Goal: Task Accomplishment & Management: Use online tool/utility

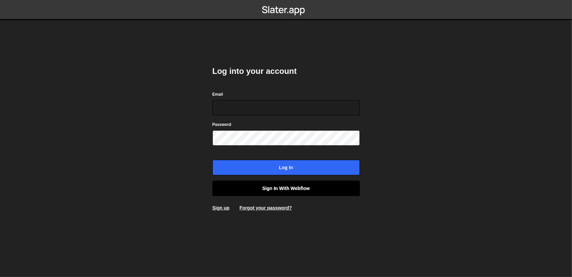
click at [306, 187] on link "Sign in with Webflow" at bounding box center [287, 187] width 148 height 15
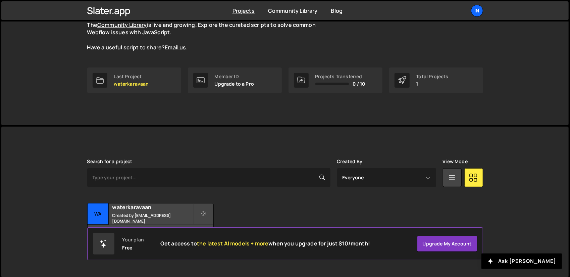
scroll to position [68, 0]
click at [102, 216] on div "wa" at bounding box center [97, 212] width 21 height 21
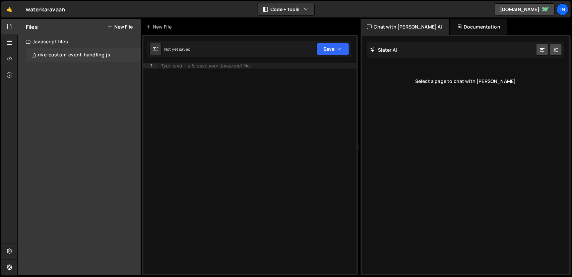
click at [67, 54] on div "rive-custom-event-handling.js" at bounding box center [74, 55] width 72 height 6
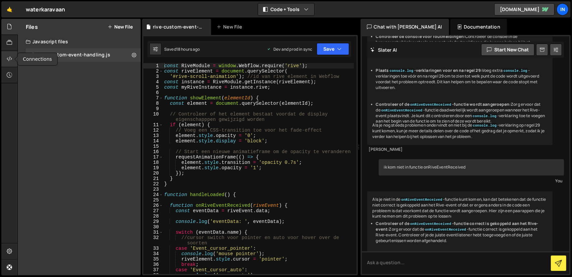
click at [10, 63] on div at bounding box center [9, 59] width 16 height 16
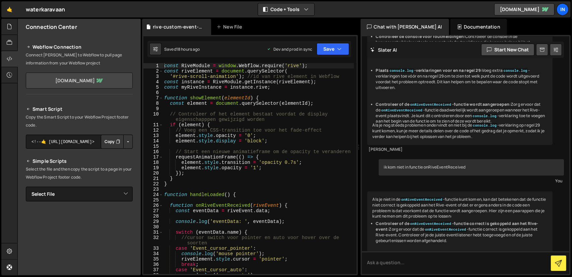
click at [103, 79] on icon at bounding box center [100, 80] width 7 height 4
click at [12, 11] on link "🤙" at bounding box center [9, 9] width 16 height 16
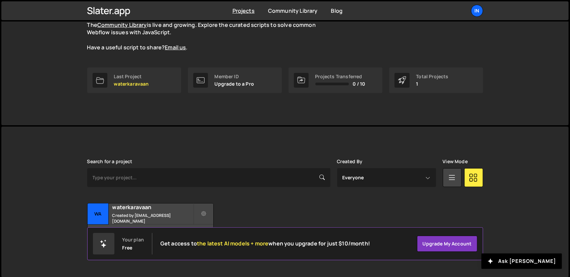
scroll to position [68, 0]
click at [205, 213] on icon at bounding box center [203, 213] width 5 height 7
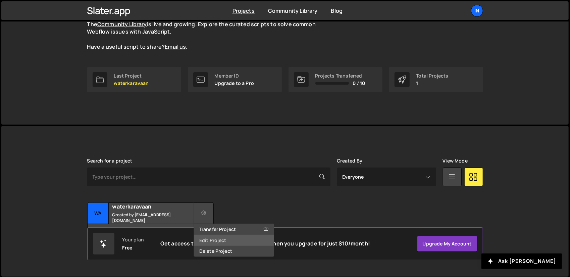
click at [222, 238] on link "Edit Project" at bounding box center [234, 240] width 80 height 11
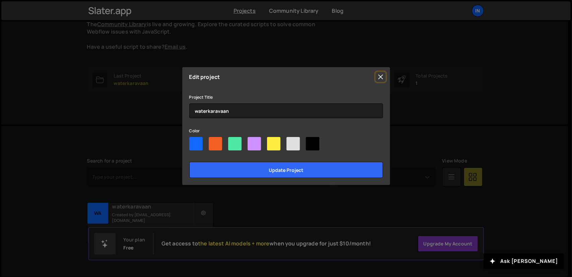
click at [380, 77] on button "Close" at bounding box center [381, 77] width 10 height 10
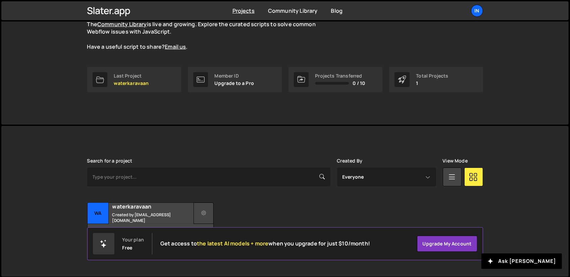
click at [206, 212] on button at bounding box center [203, 212] width 20 height 21
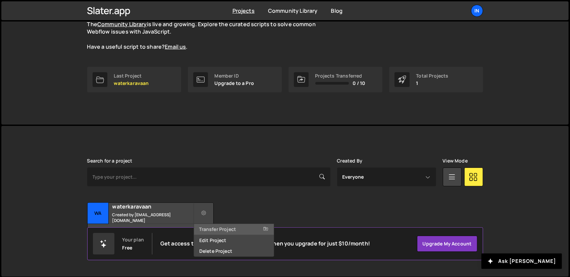
click at [217, 228] on link "Transfer Project" at bounding box center [234, 229] width 80 height 11
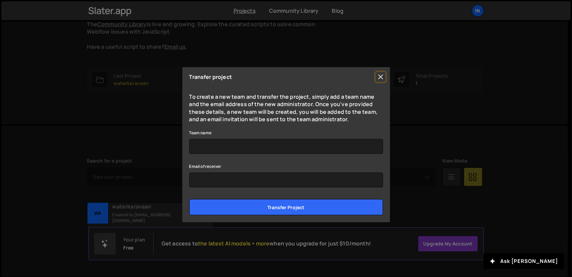
click at [382, 77] on button "Close" at bounding box center [381, 77] width 10 height 10
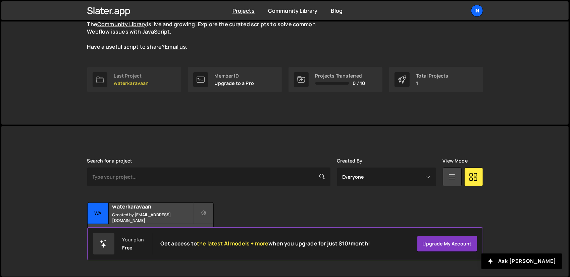
click at [129, 83] on p "waterkaravaan" at bounding box center [131, 82] width 35 height 5
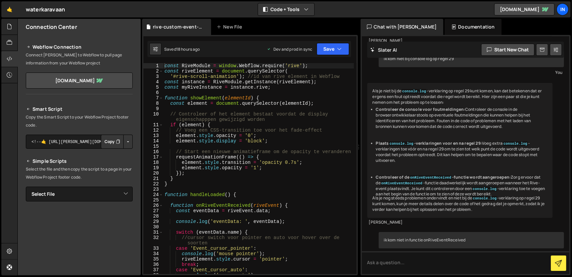
scroll to position [3510, 0]
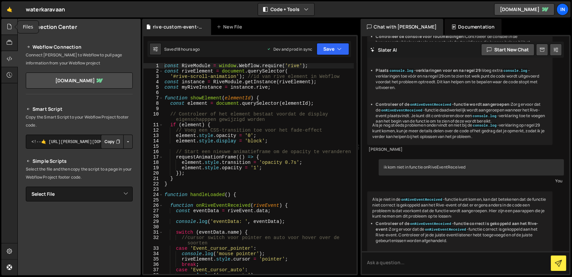
click at [9, 25] on icon at bounding box center [9, 26] width 5 height 7
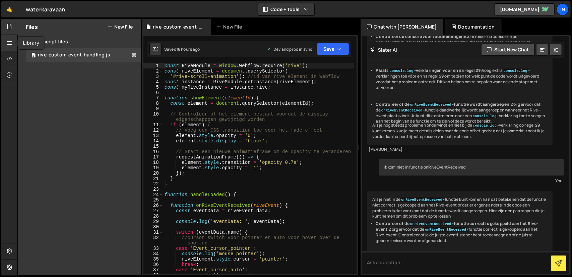
click at [11, 41] on icon at bounding box center [9, 42] width 5 height 7
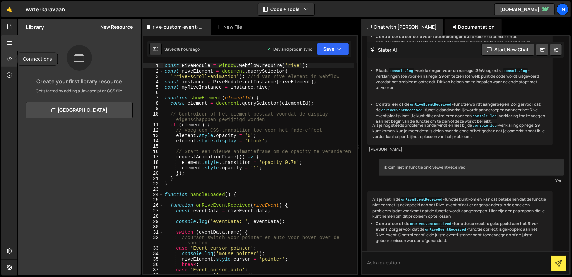
click at [10, 59] on icon at bounding box center [9, 58] width 5 height 7
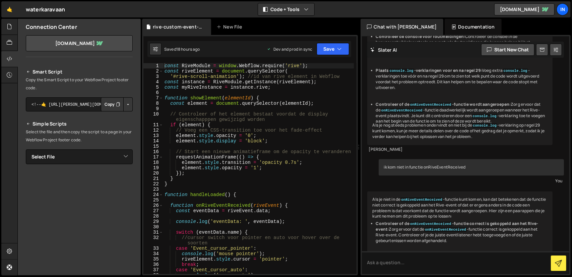
scroll to position [0, 0]
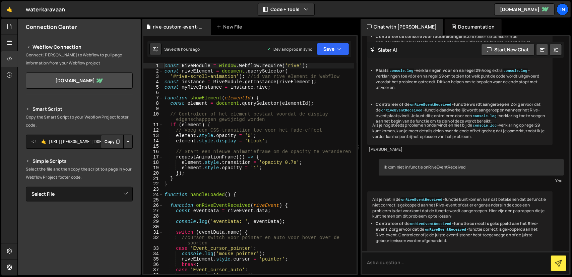
click at [126, 142] on button "Button group with nested dropdown" at bounding box center [127, 141] width 9 height 14
click at [10, 74] on icon at bounding box center [9, 74] width 5 height 7
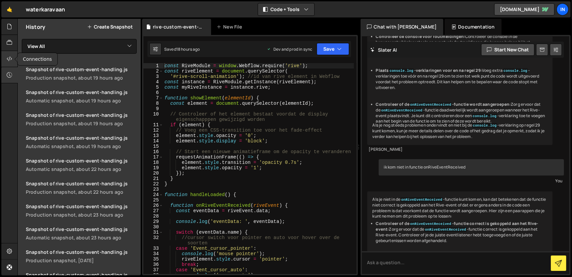
click at [11, 56] on icon at bounding box center [9, 58] width 5 height 7
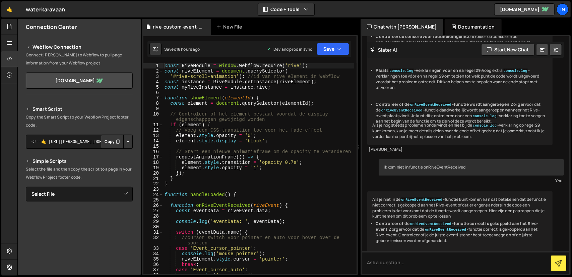
click at [123, 140] on button "Button group with nested dropdown" at bounding box center [127, 141] width 9 height 14
click at [111, 164] on link "Copy Production Script" at bounding box center [100, 163] width 66 height 9
click at [111, 141] on button "Copy" at bounding box center [112, 141] width 23 height 14
click at [89, 81] on link "[DOMAIN_NAME]" at bounding box center [79, 80] width 107 height 16
click at [521, 9] on link "[DOMAIN_NAME]" at bounding box center [524, 9] width 60 height 12
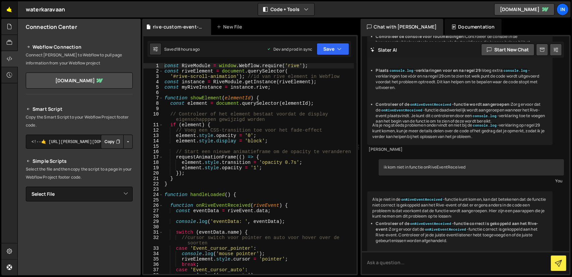
click at [9, 10] on link "🤙" at bounding box center [9, 9] width 16 height 16
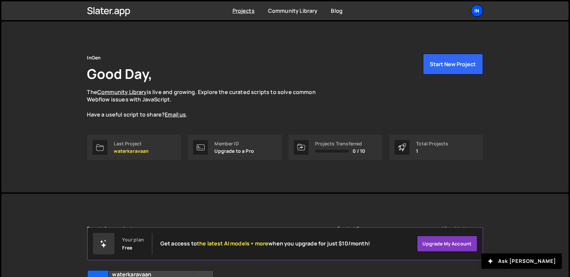
click at [479, 11] on div "In" at bounding box center [477, 11] width 12 height 12
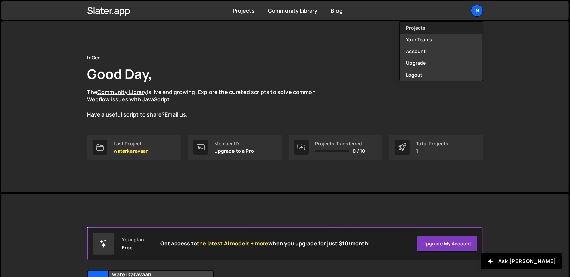
click at [422, 26] on link "Projects" at bounding box center [440, 28] width 83 height 12
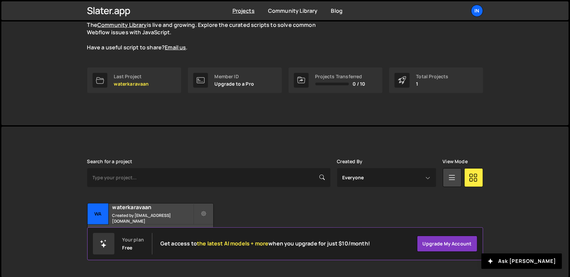
scroll to position [68, 0]
click at [202, 212] on icon at bounding box center [203, 213] width 5 height 7
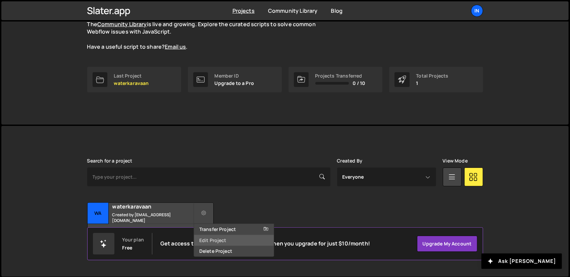
click at [213, 239] on link "Edit Project" at bounding box center [234, 240] width 80 height 11
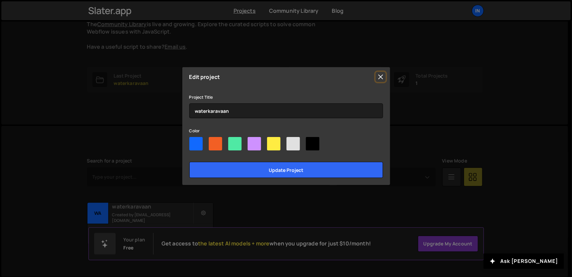
click at [380, 77] on button "Close" at bounding box center [381, 77] width 10 height 10
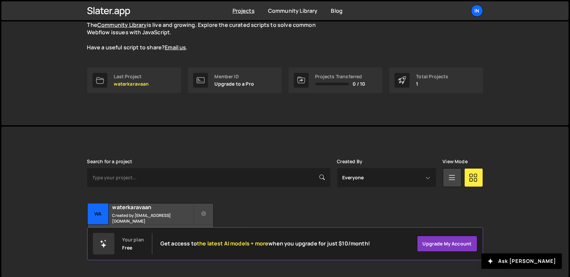
scroll to position [68, 0]
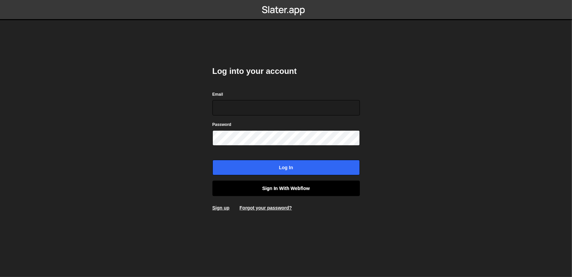
click at [275, 187] on link "Sign in with Webflow" at bounding box center [287, 187] width 148 height 15
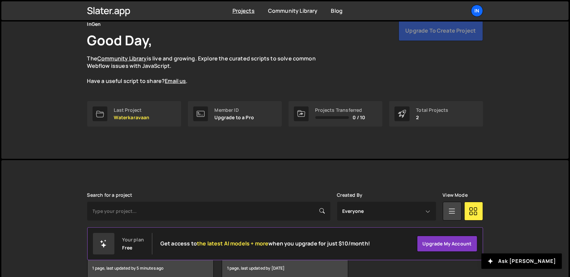
scroll to position [68, 0]
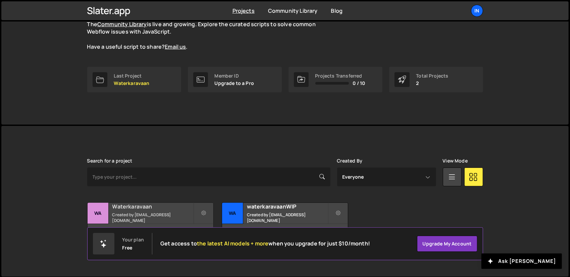
click at [169, 216] on small "Created by [EMAIL_ADDRESS][DOMAIN_NAME]" at bounding box center [152, 217] width 81 height 11
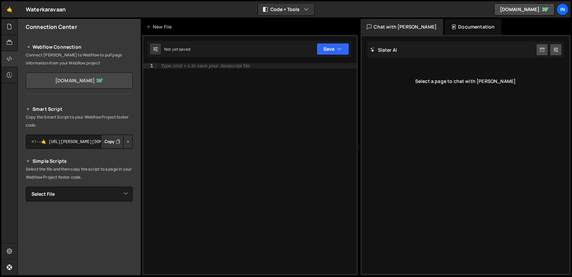
click at [85, 81] on link "waterkaravaan-466e1e9ee57e93e92e89b2997.webflow.io" at bounding box center [79, 80] width 107 height 16
click at [72, 81] on link "waterkaravaan-466e1e9ee57e93e92e89b2997.webflow.io" at bounding box center [79, 80] width 107 height 16
click at [341, 48] on icon "button" at bounding box center [340, 49] width 5 height 7
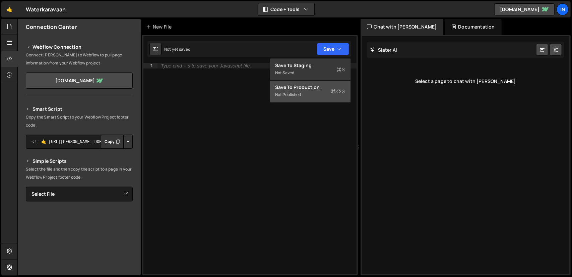
click at [317, 92] on div "Not published" at bounding box center [311, 95] width 70 height 8
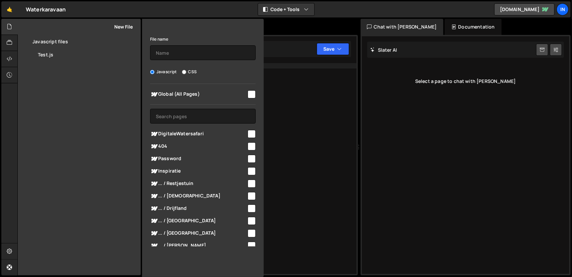
click at [255, 26] on div "New File" at bounding box center [203, 27] width 122 height 16
click at [255, 28] on icon at bounding box center [252, 26] width 5 height 7
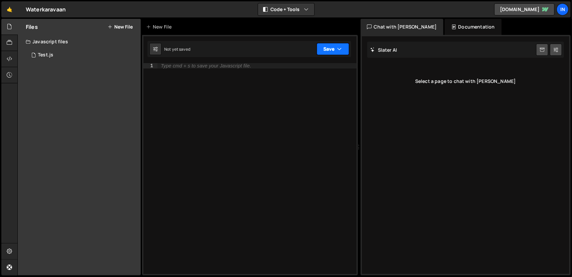
click at [339, 51] on icon "button" at bounding box center [340, 49] width 5 height 7
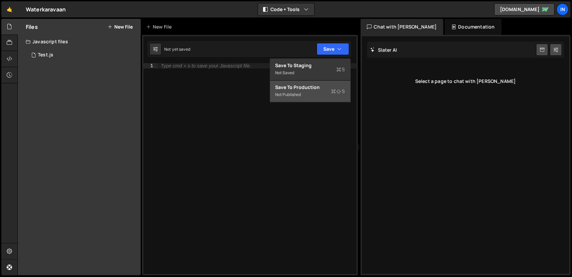
click at [313, 91] on div "Not published" at bounding box center [311, 95] width 70 height 8
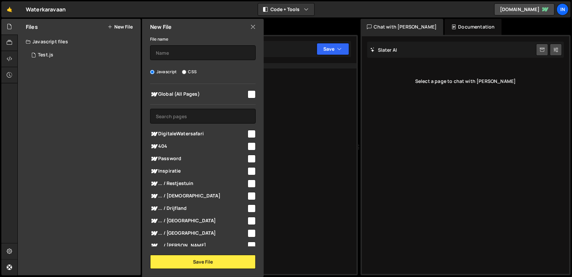
click at [248, 133] on input "checkbox" at bounding box center [252, 134] width 8 height 8
checkbox input "true"
click at [252, 27] on icon at bounding box center [252, 26] width 5 height 7
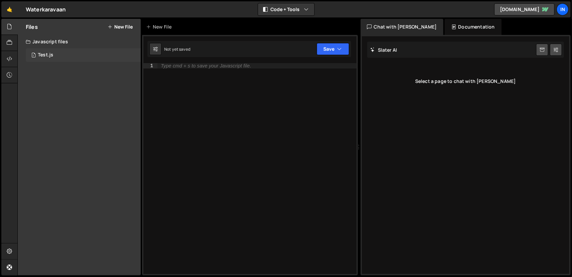
click at [53, 53] on div "1 Test.js 0" at bounding box center [83, 54] width 115 height 13
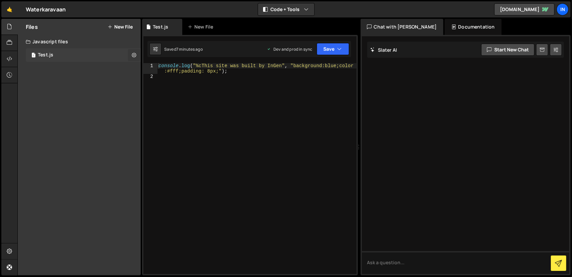
click at [133, 55] on icon at bounding box center [134, 55] width 5 height 6
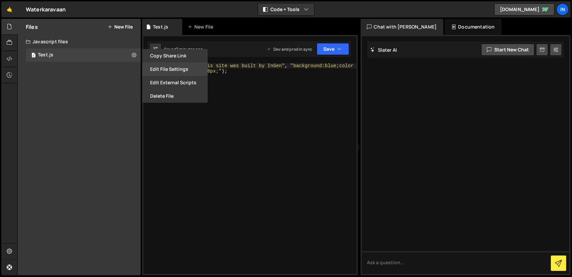
click at [189, 68] on button "Edit File Settings" at bounding box center [175, 68] width 66 height 13
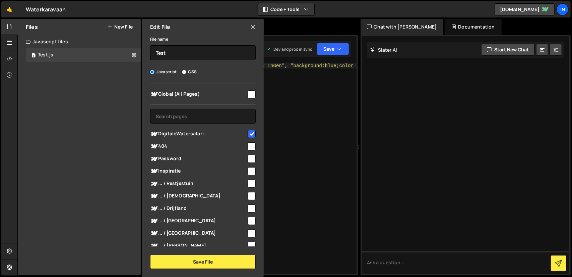
click at [252, 26] on icon at bounding box center [252, 26] width 5 height 7
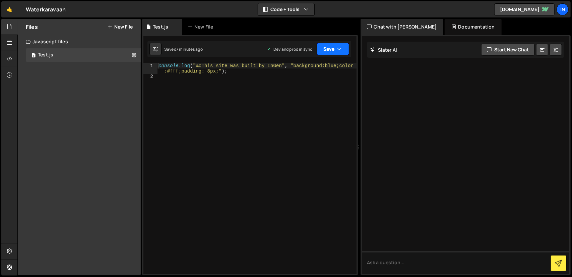
click at [340, 49] on icon "button" at bounding box center [340, 49] width 5 height 7
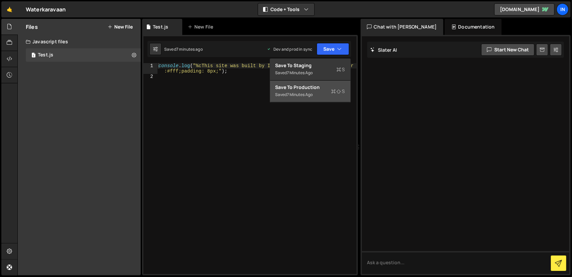
click at [315, 90] on div "Save to Production S" at bounding box center [311, 87] width 70 height 7
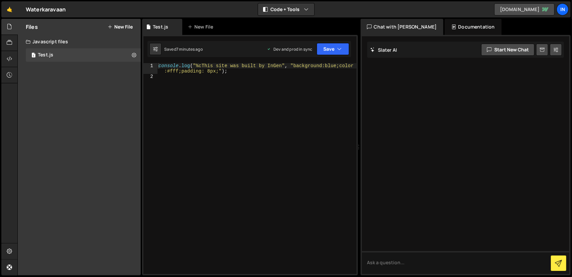
click at [524, 10] on link "waterkaravaan-466e1e9ee57e93e92e89b2997.webflow.io" at bounding box center [524, 9] width 60 height 12
click at [10, 43] on icon at bounding box center [9, 42] width 5 height 7
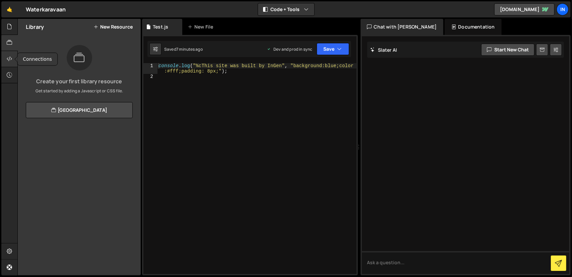
click at [12, 59] on div at bounding box center [9, 59] width 16 height 16
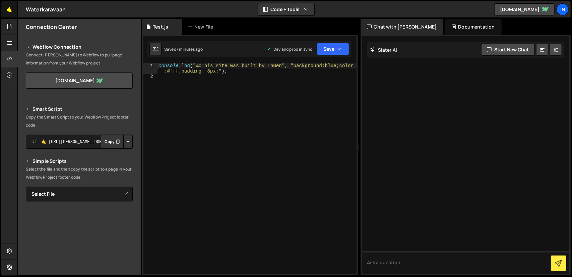
click at [10, 10] on link "🤙" at bounding box center [9, 9] width 16 height 16
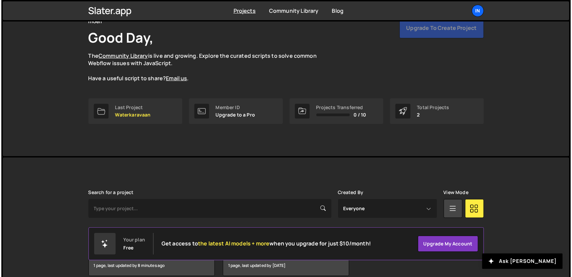
scroll to position [68, 0]
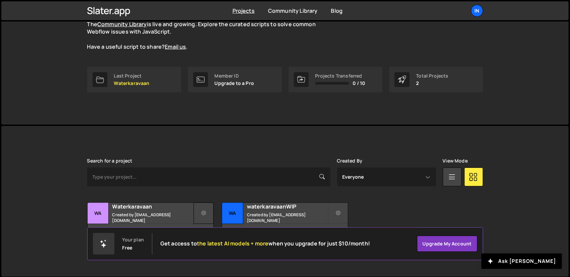
click at [202, 212] on icon at bounding box center [203, 213] width 5 height 7
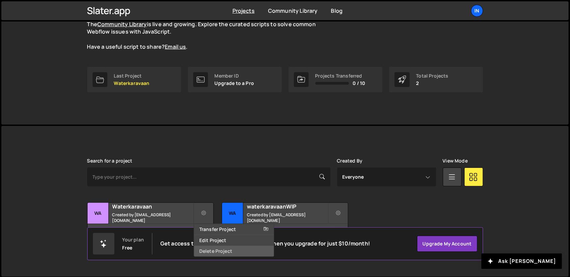
click at [219, 250] on link "Delete Project" at bounding box center [234, 250] width 80 height 11
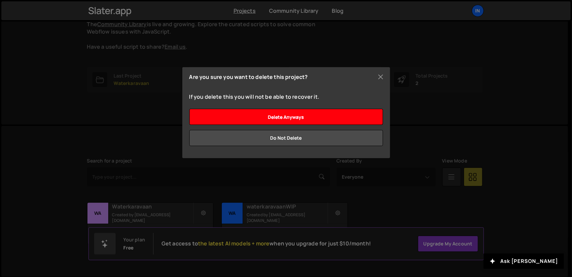
click at [284, 116] on input "Delete anyways" at bounding box center [286, 117] width 194 height 16
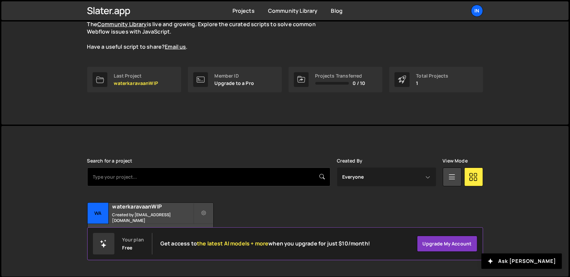
scroll to position [34, 0]
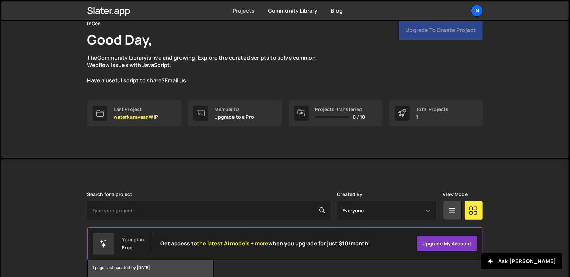
click at [236, 12] on link "Projects" at bounding box center [243, 10] width 22 height 7
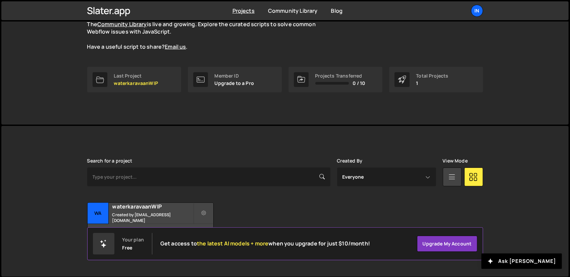
click at [454, 177] on icon at bounding box center [451, 176] width 9 height 12
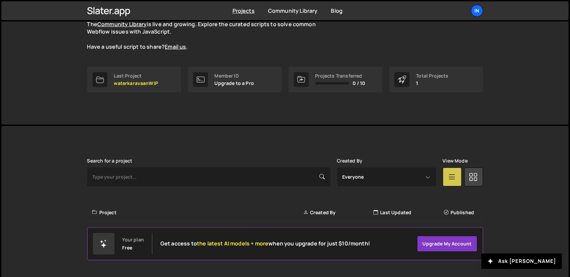
scroll to position [63, 0]
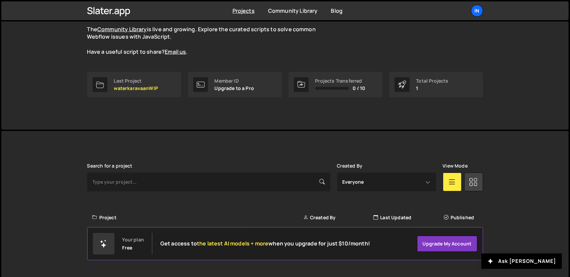
click at [471, 179] on icon at bounding box center [473, 181] width 9 height 12
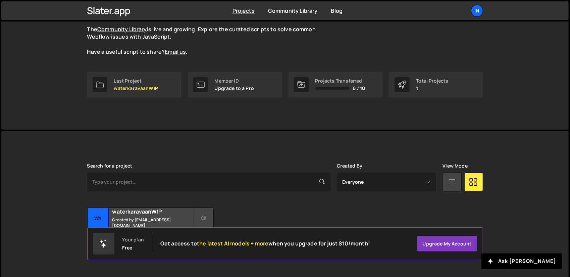
click at [453, 180] on icon at bounding box center [451, 181] width 9 height 12
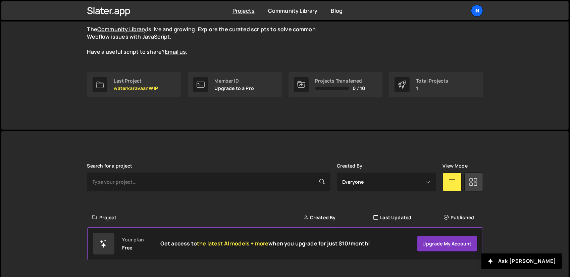
click at [468, 180] on link at bounding box center [473, 181] width 19 height 19
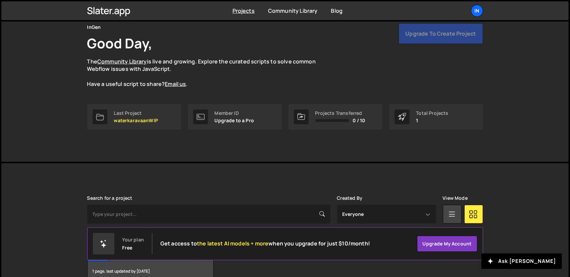
scroll to position [0, 0]
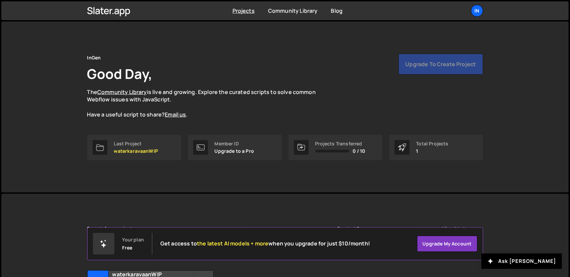
click at [446, 57] on div "Upgrade to create project" at bounding box center [440, 64] width 84 height 21
click at [368, 71] on div "InGen Good Day, The Community Library is live and growing. Explore the curated …" at bounding box center [285, 86] width 396 height 65
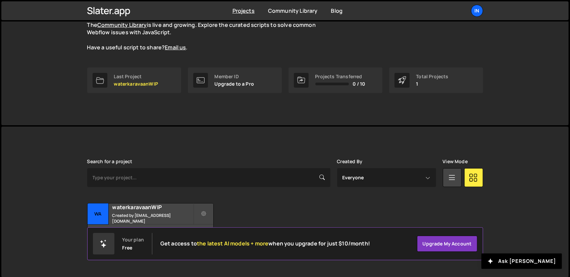
scroll to position [68, 0]
click at [164, 214] on small "Created by webflow.dosage254@passinbox.com" at bounding box center [152, 217] width 81 height 11
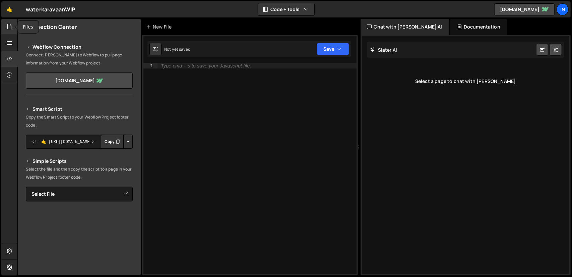
click at [10, 31] on div at bounding box center [9, 27] width 16 height 16
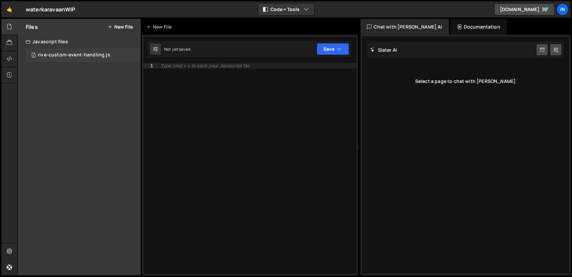
click at [64, 54] on div "rive-custom-event-handling.js" at bounding box center [74, 55] width 72 height 6
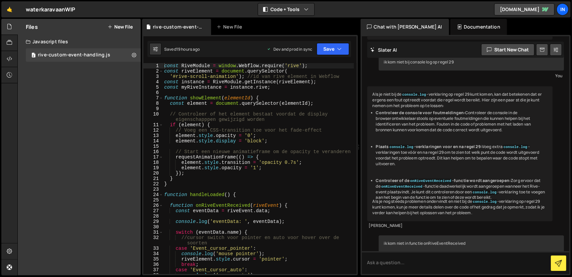
scroll to position [3510, 0]
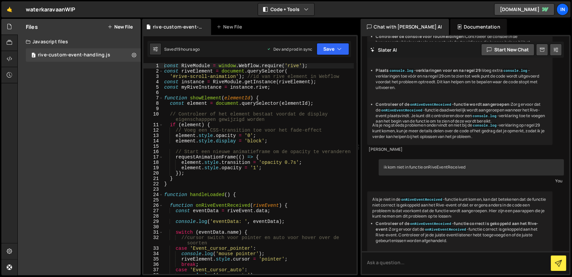
click at [283, 148] on div "const RiveModule = window . Webflow . require ( 'rive' ) ; const riveElement = …" at bounding box center [258, 173] width 191 height 221
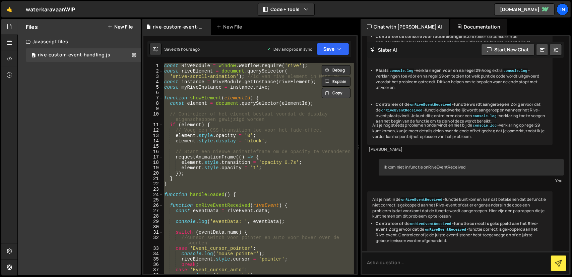
click at [335, 93] on button "Copy" at bounding box center [336, 93] width 29 height 10
click at [314, 97] on div "const RiveModule = window . Webflow . require ( 'rive' ) ; const riveElement = …" at bounding box center [258, 168] width 191 height 211
type textarea "function showElement(elementId) {"
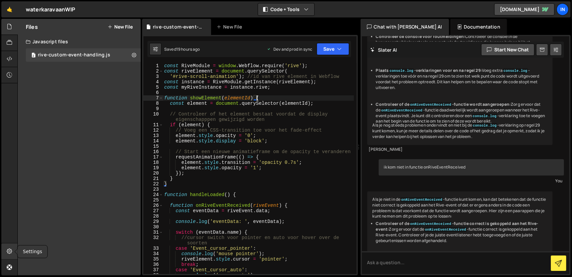
click at [10, 251] on icon at bounding box center [9, 250] width 5 height 7
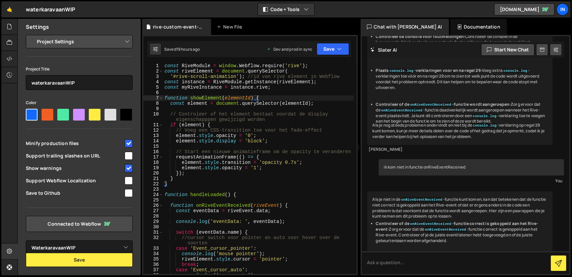
click at [109, 46] on select "Project Settings Code Editor Settings Chat Settings" at bounding box center [81, 41] width 98 height 15
click at [108, 39] on select "Project Settings Code Editor Settings Chat Settings" at bounding box center [81, 41] width 98 height 15
click at [126, 247] on select "Select Project WaterkaravaanWIP" at bounding box center [79, 247] width 107 height 15
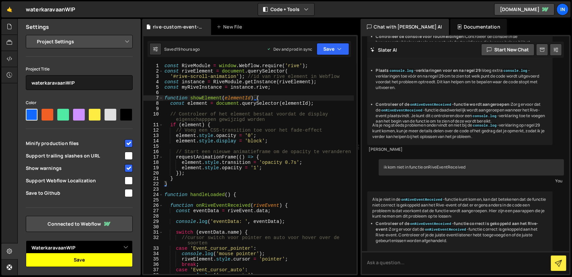
click at [26, 240] on select "Select Project WaterkaravaanWIP" at bounding box center [79, 247] width 107 height 15
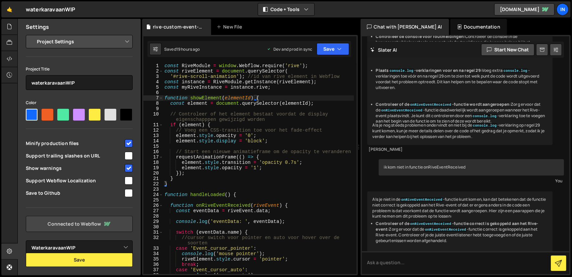
click at [96, 225] on link "Connected to Webflow" at bounding box center [79, 224] width 107 height 16
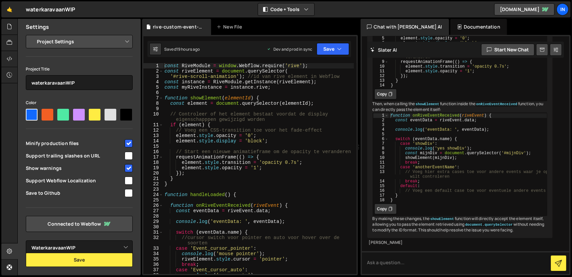
scroll to position [3510, 0]
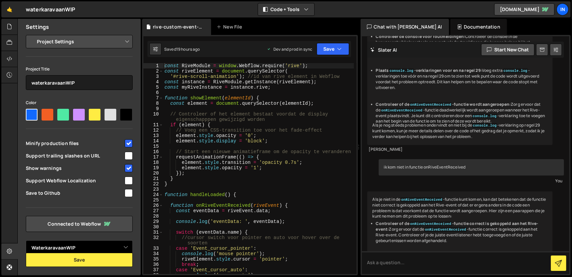
click at [127, 248] on select "Select Project WaterKaravaanPoC Moms's Radical Site WaterkaravaanWIP Waterkarav…" at bounding box center [79, 247] width 107 height 15
select select "6840454d1dc1d407e2340d8a"
click at [26, 240] on select "Select Project WaterKaravaanPoC Moms's Radical Site WaterkaravaanWIP Waterkarav…" at bounding box center [79, 247] width 107 height 15
click at [129, 247] on select "Select Project WaterKaravaanPoC Moms's Radical Site WaterkaravaanWIP Waterkarav…" at bounding box center [79, 247] width 107 height 15
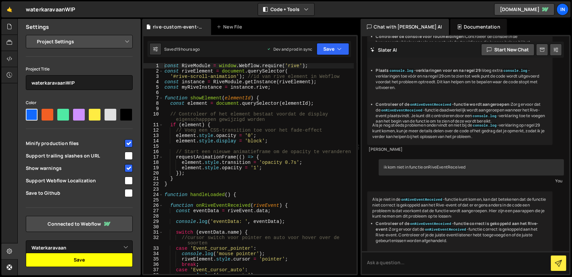
click at [87, 260] on button "Save" at bounding box center [79, 259] width 107 height 14
click at [532, 12] on link "waterkaravaan.webflow.io" at bounding box center [524, 9] width 60 height 12
click at [136, 218] on div "Project Settings Code Editor Settings Chat Settings Project Title waterkaravaan…" at bounding box center [79, 145] width 123 height 220
click at [102, 261] on button "Save" at bounding box center [79, 259] width 107 height 14
click at [13, 10] on link "🤙" at bounding box center [9, 9] width 16 height 16
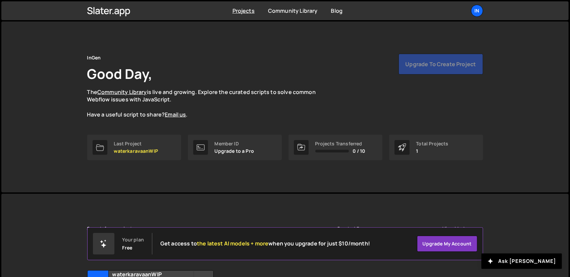
click at [442, 62] on div "Upgrade to create project" at bounding box center [440, 64] width 84 height 21
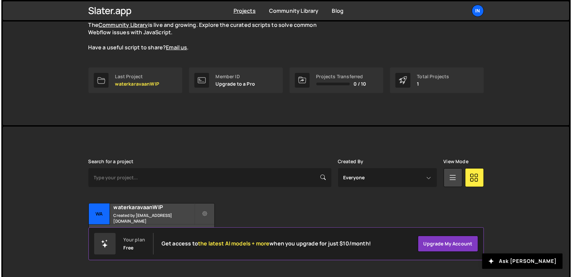
scroll to position [68, 0]
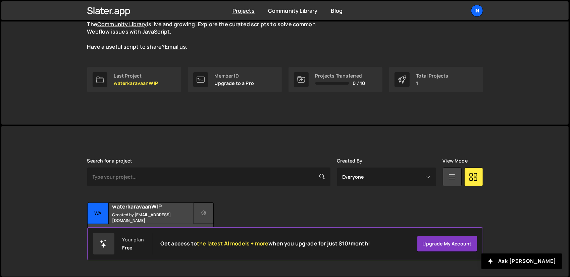
click at [203, 214] on icon at bounding box center [203, 213] width 5 height 7
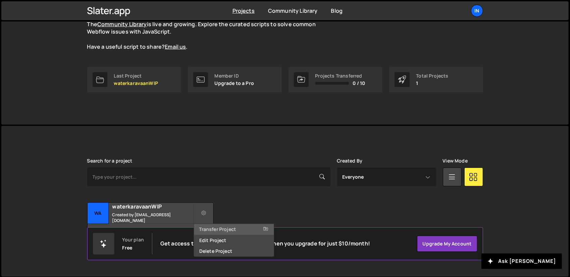
click at [242, 228] on link "Transfer Project" at bounding box center [234, 229] width 80 height 11
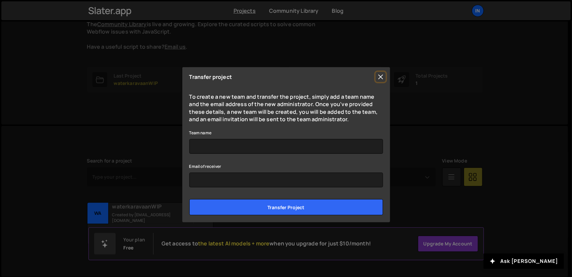
click at [380, 77] on button "Close" at bounding box center [381, 77] width 10 height 10
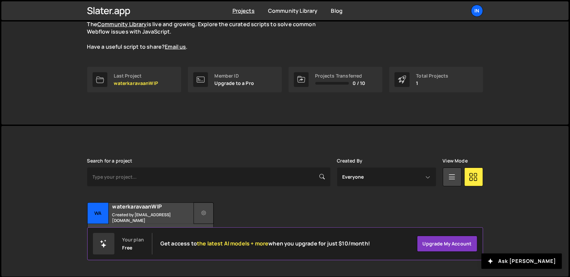
click at [205, 212] on icon at bounding box center [203, 213] width 5 height 7
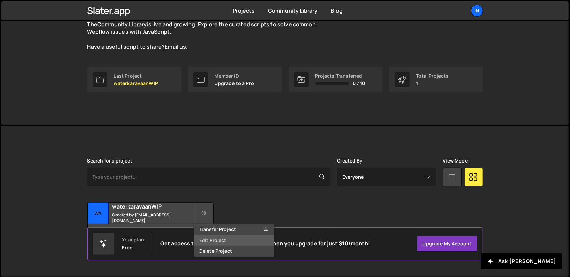
click at [213, 238] on link "Edit Project" at bounding box center [234, 240] width 80 height 11
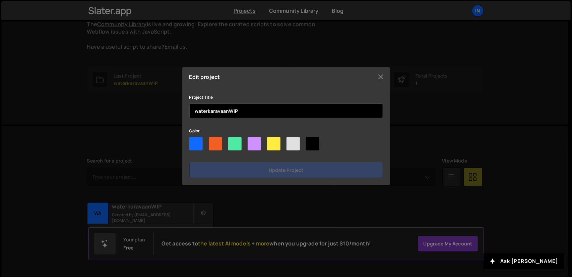
click at [305, 105] on input "waterkaravaanWIP" at bounding box center [286, 110] width 194 height 15
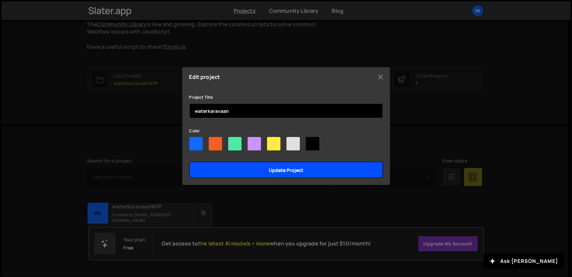
type input "waterkaravaan"
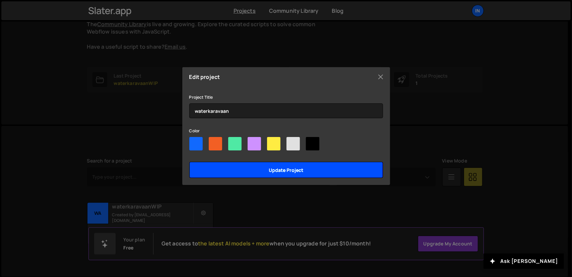
click at [304, 171] on input "Update project" at bounding box center [286, 170] width 194 height 16
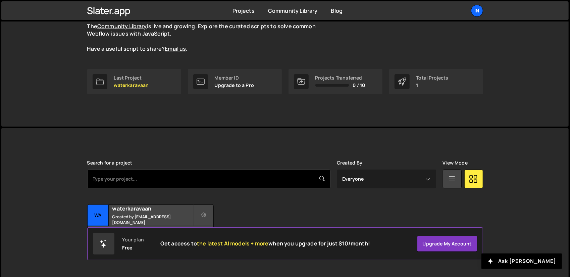
scroll to position [68, 0]
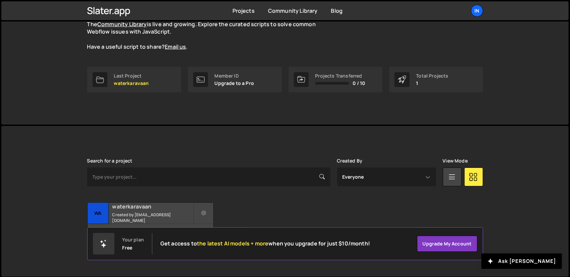
click at [102, 213] on div "wa" at bounding box center [97, 212] width 21 height 21
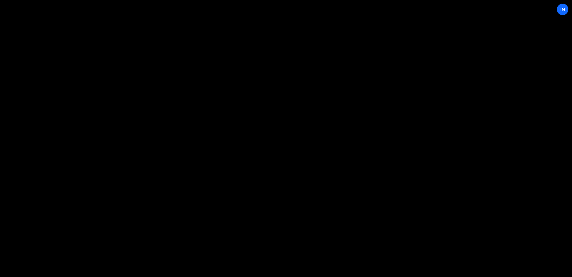
select select "6840454d1dc1d407e2340d8a"
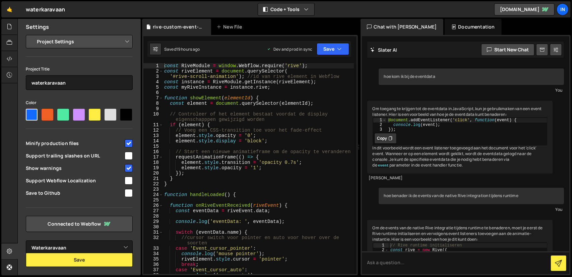
scroll to position [3510, 0]
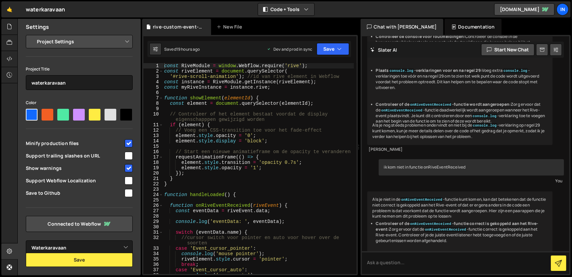
click at [129, 39] on select "Project Settings Code Editor Settings Chat Settings" at bounding box center [81, 41] width 98 height 15
click at [126, 43] on select "Project Settings Code Editor Settings Chat Settings" at bounding box center [81, 41] width 98 height 15
click at [123, 26] on div "Settings" at bounding box center [79, 27] width 123 height 16
click at [8, 27] on icon at bounding box center [9, 26] width 5 height 7
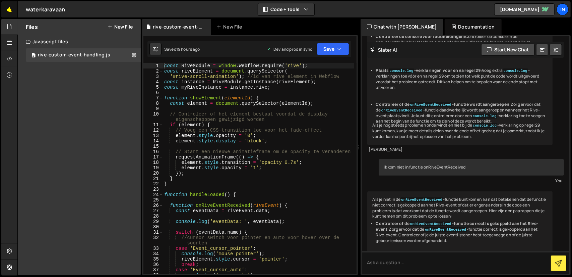
click at [8, 9] on link "🤙" at bounding box center [9, 9] width 16 height 16
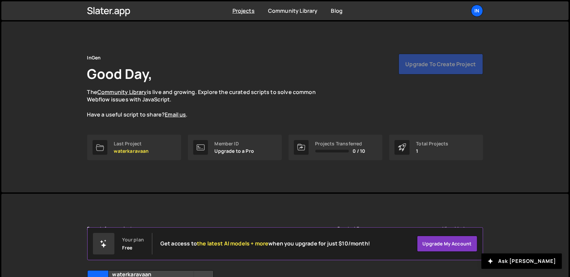
click at [433, 66] on div "Upgrade to create project" at bounding box center [440, 64] width 84 height 21
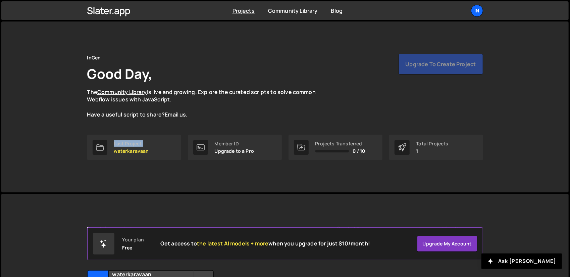
click at [433, 66] on div "Upgrade to create project" at bounding box center [440, 64] width 84 height 21
click at [110, 12] on icon at bounding box center [110, 11] width 3 height 5
click at [441, 244] on link "Upgrade my account" at bounding box center [447, 243] width 60 height 16
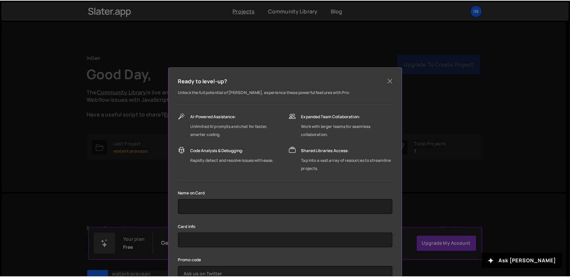
scroll to position [47, 0]
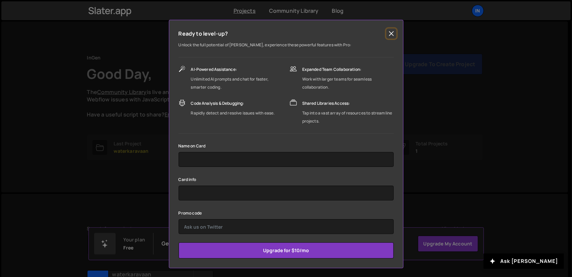
click at [392, 35] on button "Close" at bounding box center [392, 33] width 10 height 10
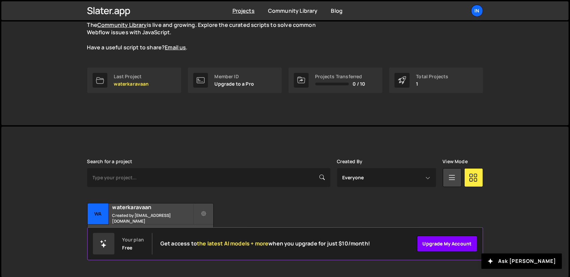
scroll to position [68, 0]
click at [131, 212] on small "Created by webflow.dosage254@passinbox.com" at bounding box center [152, 217] width 81 height 11
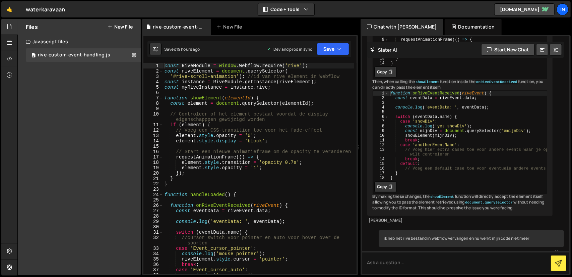
scroll to position [3510, 0]
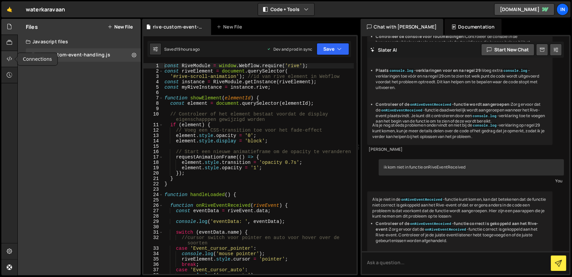
click at [10, 58] on icon at bounding box center [9, 58] width 5 height 7
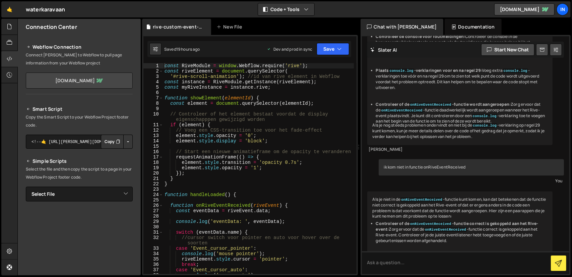
click at [93, 82] on link "[DOMAIN_NAME]" at bounding box center [79, 80] width 107 height 16
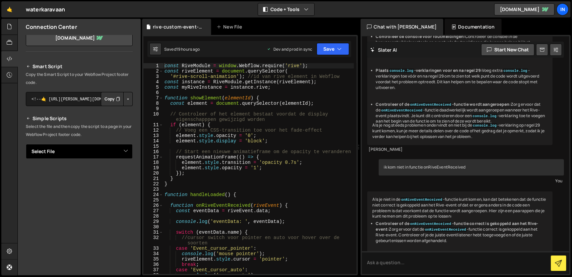
scroll to position [78, 0]
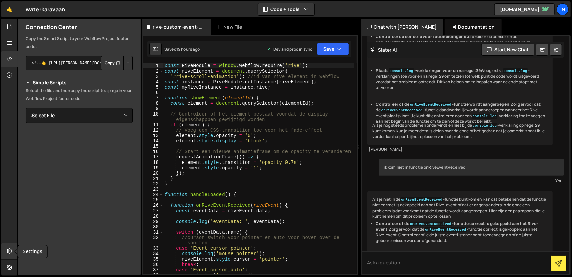
click at [9, 252] on icon at bounding box center [9, 250] width 5 height 7
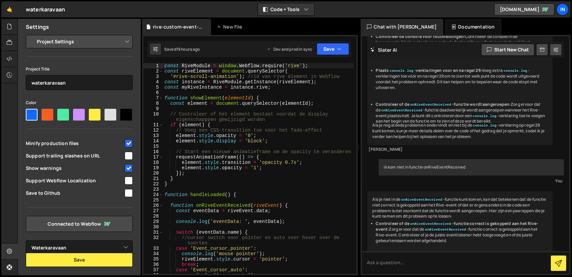
click at [125, 41] on select "Project Settings Code Editor Settings Chat Settings" at bounding box center [81, 41] width 98 height 15
click at [103, 248] on select "Select Project WaterKaravaanPoC Moms's Radical Site WaterkaravaanWIP Waterkarav…" at bounding box center [79, 247] width 107 height 15
click at [26, 240] on select "Select Project WaterKaravaanPoC Moms's Radical Site WaterkaravaanWIP Waterkarav…" at bounding box center [79, 247] width 107 height 15
click at [90, 260] on button "Save" at bounding box center [79, 259] width 107 height 14
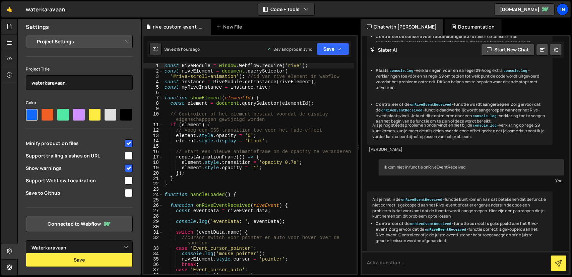
click at [563, 9] on div "In" at bounding box center [563, 9] width 12 height 12
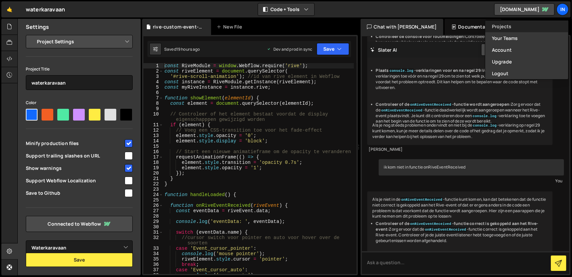
click at [514, 26] on link "Projects" at bounding box center [526, 26] width 83 height 12
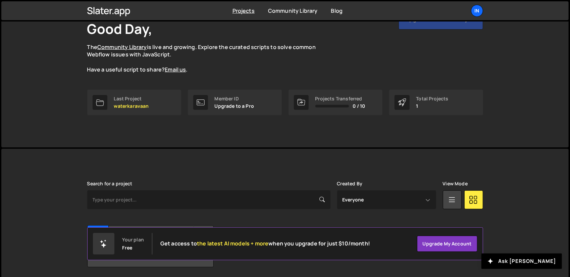
scroll to position [68, 0]
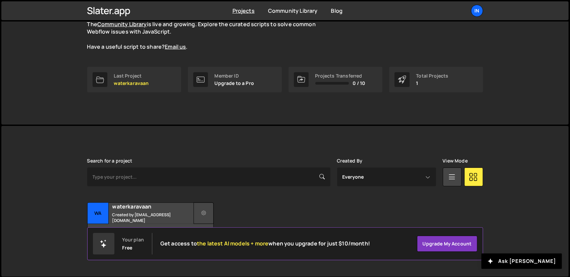
click at [206, 214] on button at bounding box center [203, 212] width 20 height 21
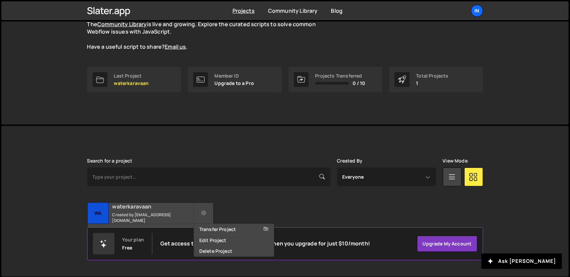
click at [156, 212] on small "Created by [EMAIL_ADDRESS][DOMAIN_NAME]" at bounding box center [152, 217] width 81 height 11
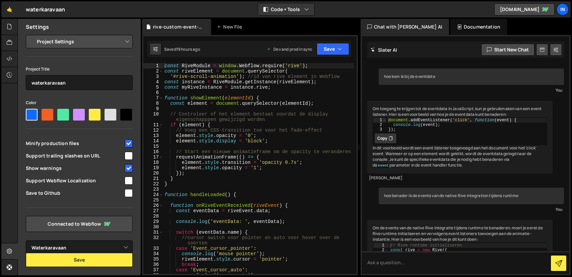
select select "6840454d1dc1d407e2340d8a"
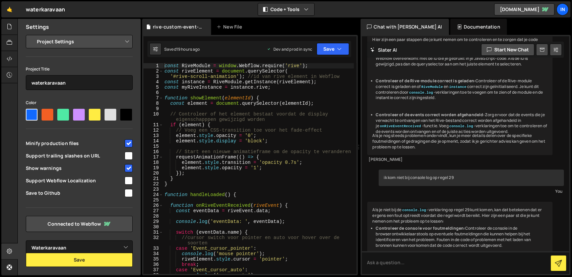
scroll to position [3510, 0]
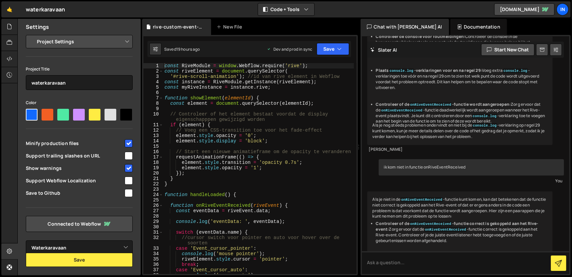
click at [279, 177] on div "const RiveModule = window . Webflow . require ( 'rive' ) ; const riveElement = …" at bounding box center [258, 173] width 191 height 221
type textarea "};"
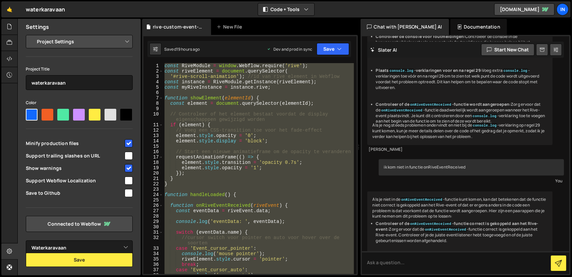
scroll to position [807, 0]
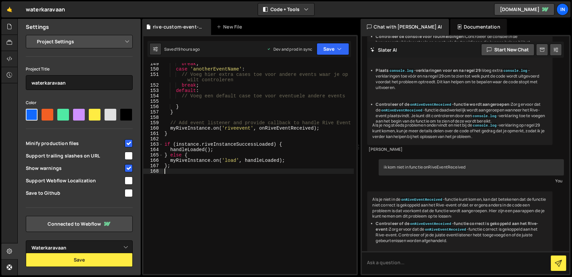
click at [217, 202] on div "break ; case 'anotherEventName' : // Voeg hier extra cases toe voor andere even…" at bounding box center [258, 171] width 191 height 221
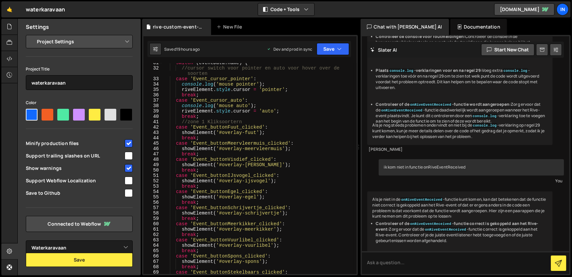
scroll to position [0, 0]
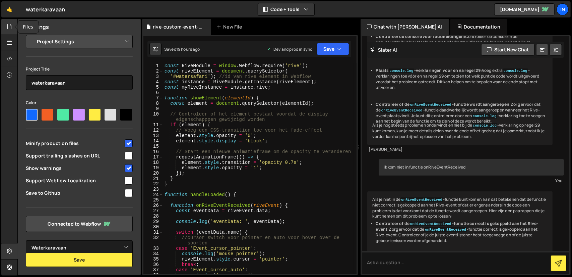
click at [9, 27] on icon at bounding box center [9, 26] width 5 height 7
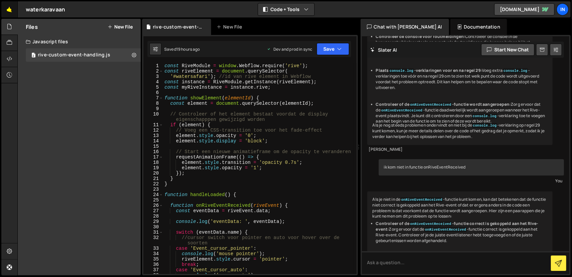
click at [10, 9] on link "🤙" at bounding box center [9, 9] width 16 height 16
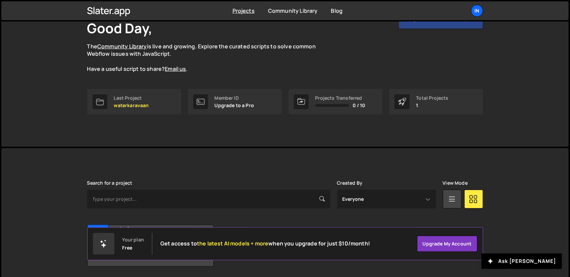
scroll to position [68, 0]
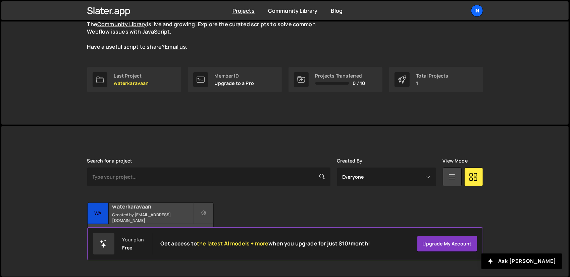
click at [122, 215] on small "Created by [EMAIL_ADDRESS][DOMAIN_NAME]" at bounding box center [152, 217] width 81 height 11
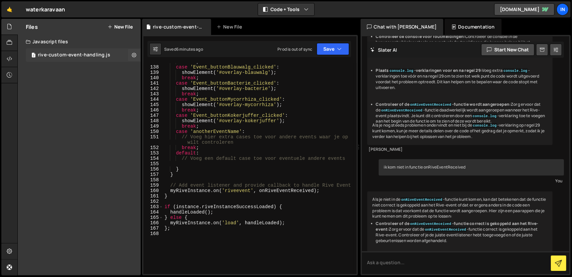
scroll to position [764, 0]
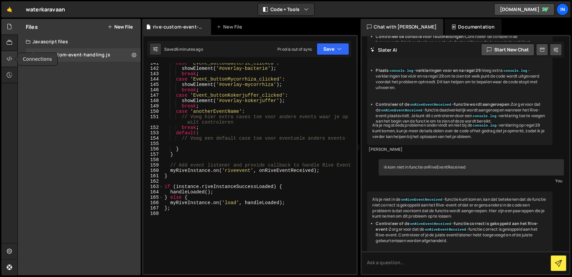
click at [7, 57] on icon at bounding box center [9, 58] width 5 height 7
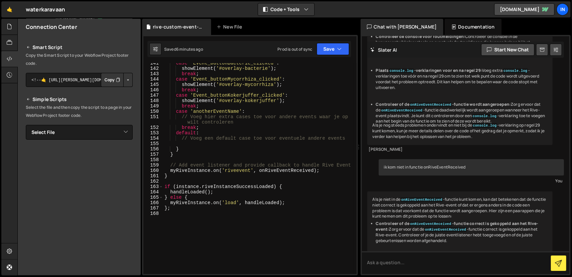
scroll to position [67, 0]
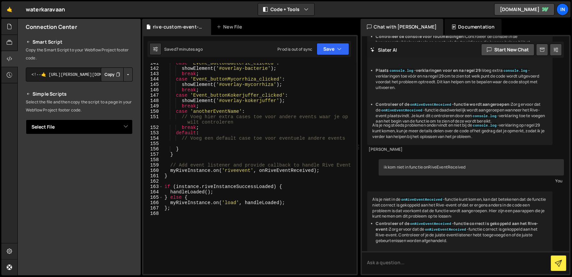
click at [121, 127] on select "Select File rive-custom-event-handling.js" at bounding box center [79, 126] width 107 height 15
click at [124, 112] on p "Select the file and then copy the script to a page in your Webflow Project foot…" at bounding box center [79, 106] width 107 height 16
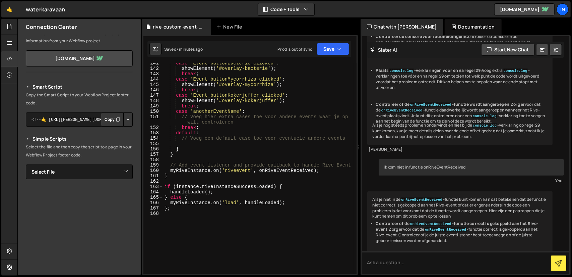
scroll to position [0, 0]
